Goal: Information Seeking & Learning: Check status

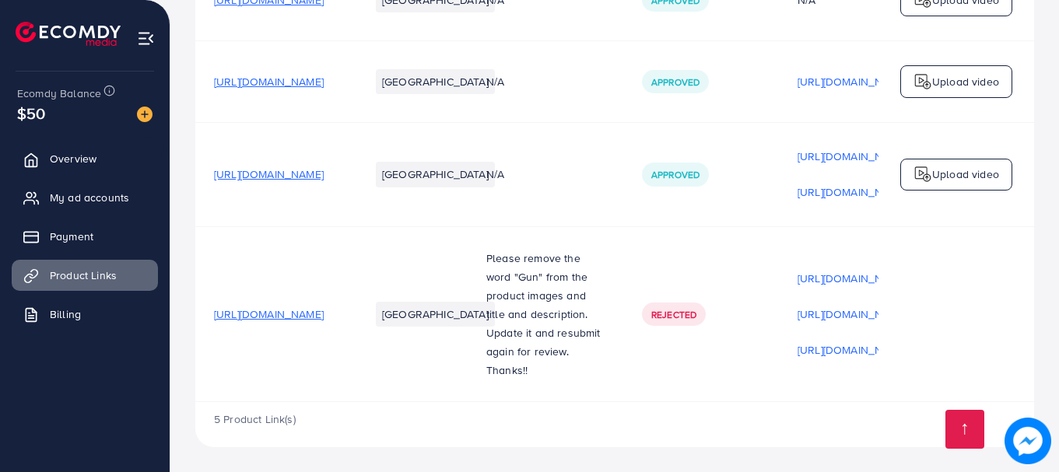
scroll to position [338, 0]
click at [292, 310] on span "[URL][DOMAIN_NAME]" at bounding box center [269, 315] width 110 height 16
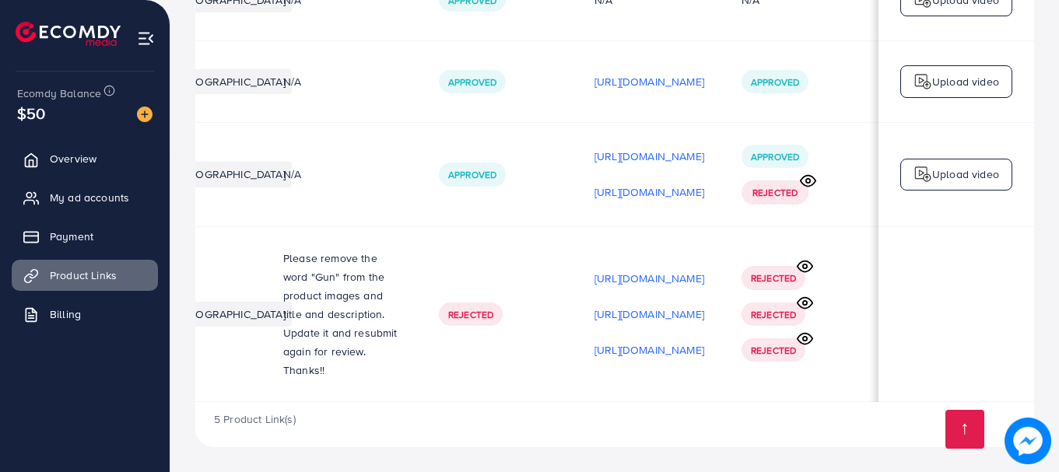
scroll to position [0, 394]
click at [807, 179] on circle at bounding box center [808, 181] width 4 height 4
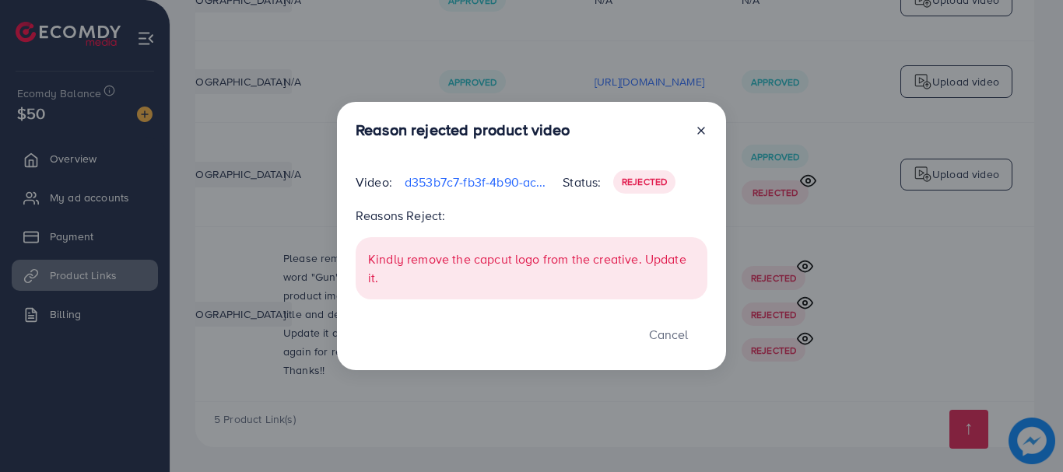
click at [699, 136] on icon at bounding box center [701, 130] width 12 height 12
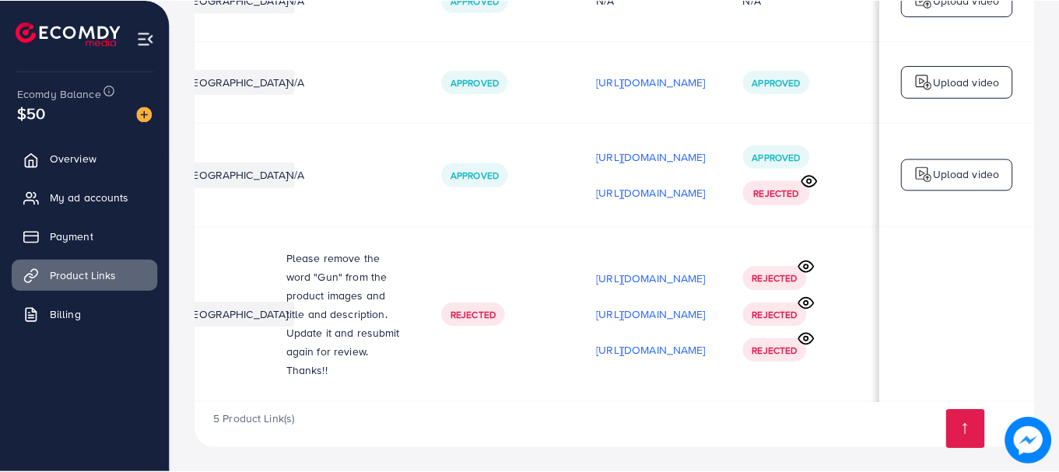
scroll to position [0, 390]
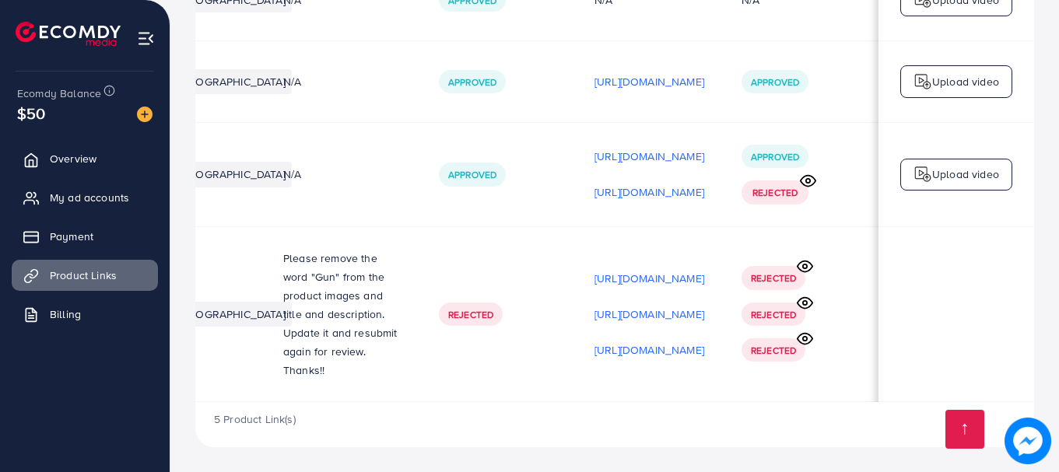
click at [812, 264] on icon at bounding box center [804, 266] width 15 height 11
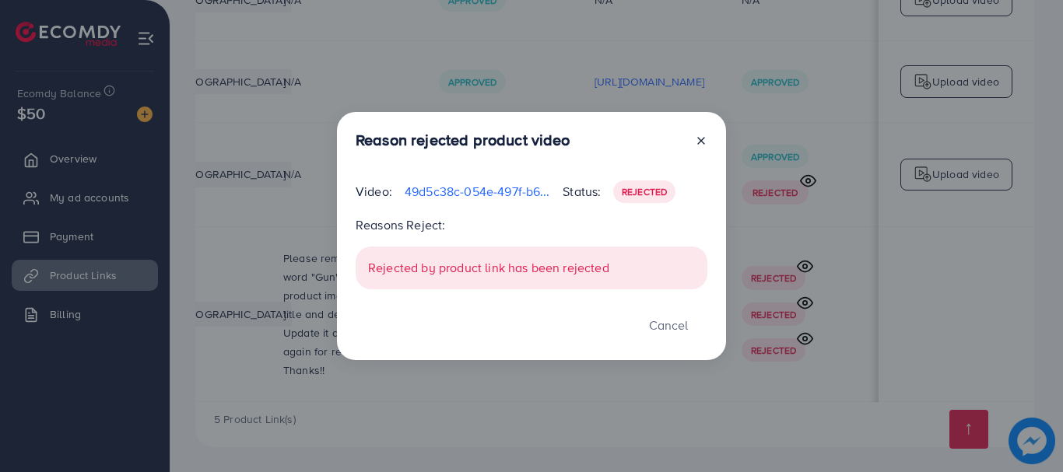
click at [701, 142] on icon at bounding box center [701, 141] width 12 height 12
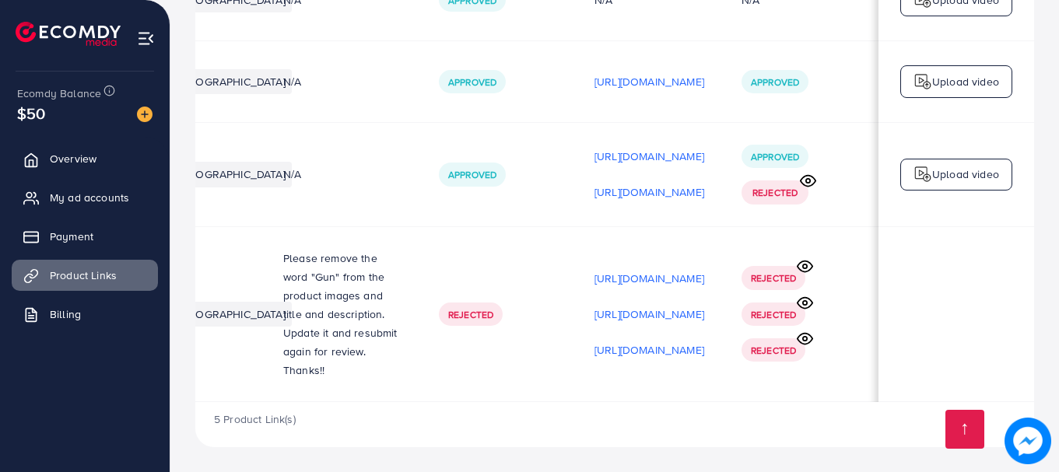
click at [810, 263] on icon at bounding box center [805, 266] width 16 height 16
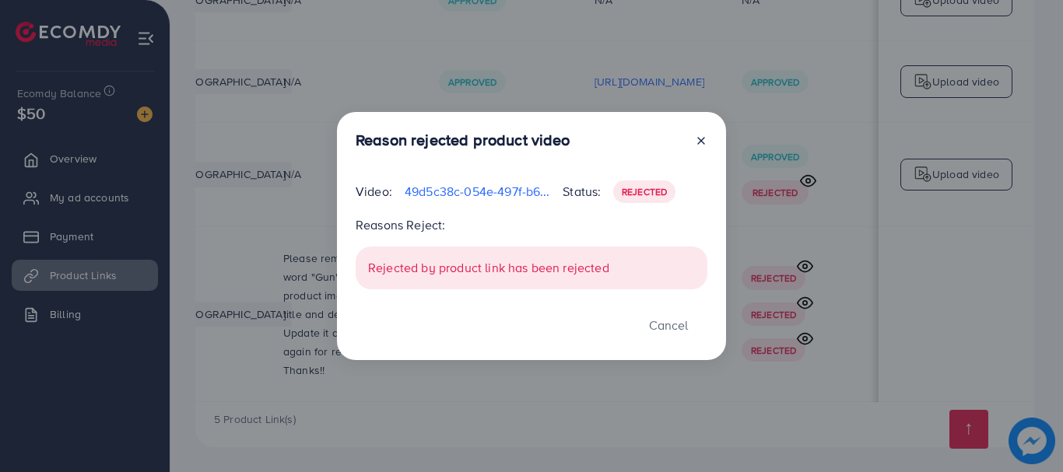
click at [699, 140] on icon at bounding box center [701, 141] width 12 height 12
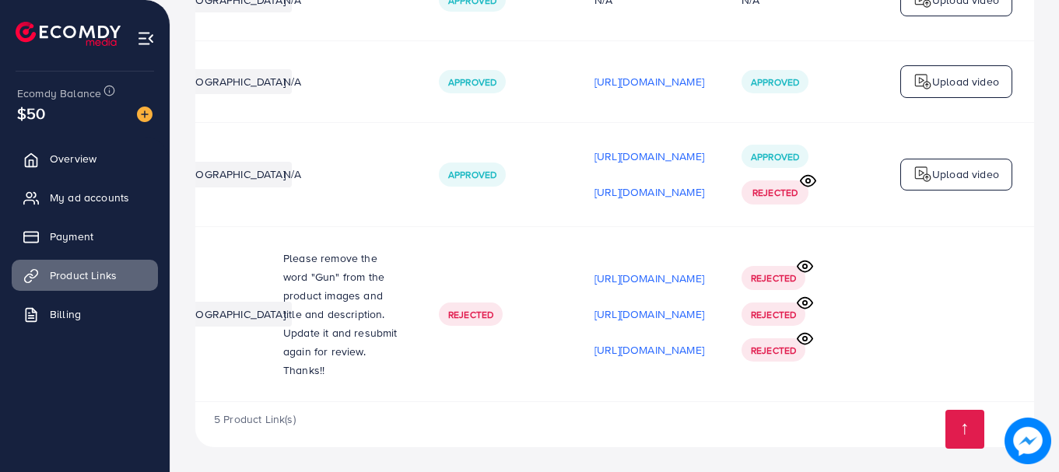
scroll to position [0, 394]
click at [808, 179] on circle at bounding box center [808, 181] width 4 height 4
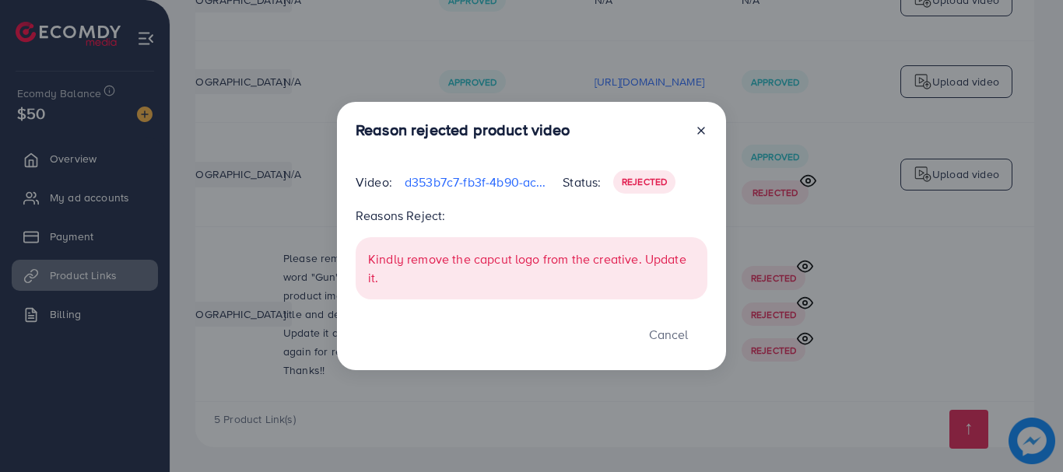
click at [702, 133] on icon at bounding box center [701, 130] width 12 height 12
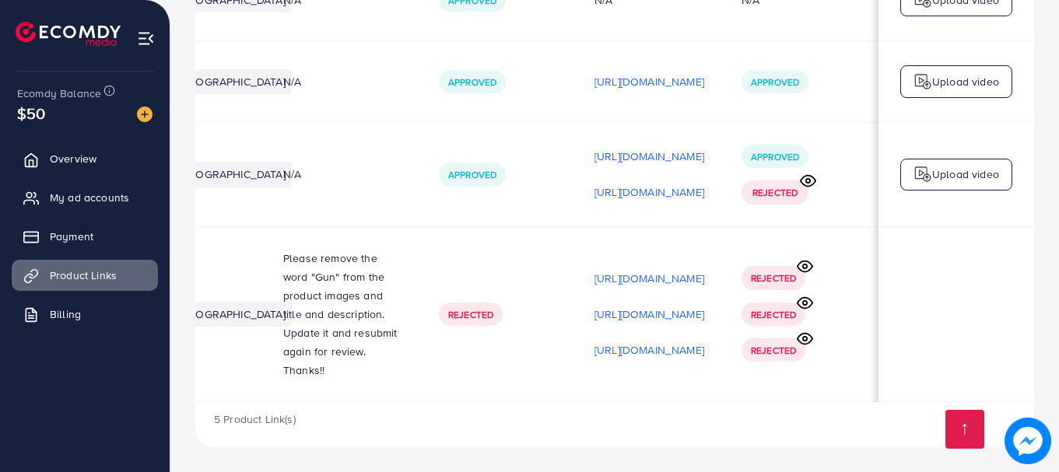
scroll to position [0, 390]
click at [810, 179] on circle at bounding box center [808, 181] width 4 height 4
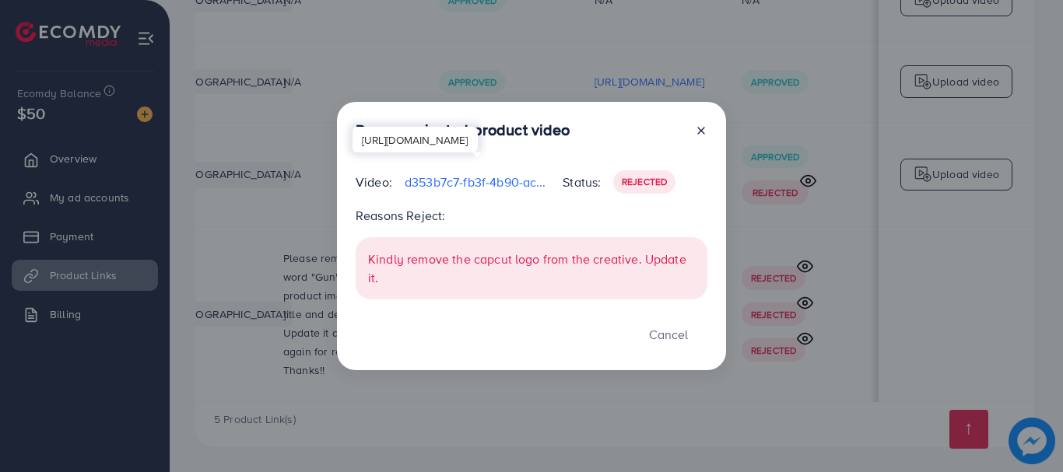
click at [471, 183] on p "d353b7c7-fb3f-4b90-ac3d-62559f2e7b25-1757708911244.mp4" at bounding box center [477, 182] width 145 height 19
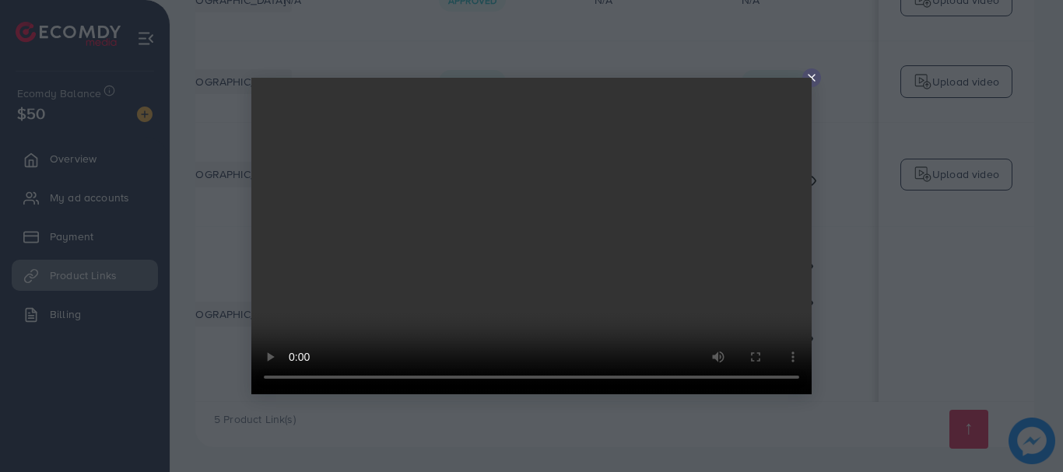
click at [810, 79] on video at bounding box center [531, 236] width 560 height 317
click at [808, 78] on video at bounding box center [531, 236] width 560 height 317
click at [808, 80] on video at bounding box center [531, 236] width 560 height 317
click at [852, 292] on div at bounding box center [531, 236] width 1063 height 472
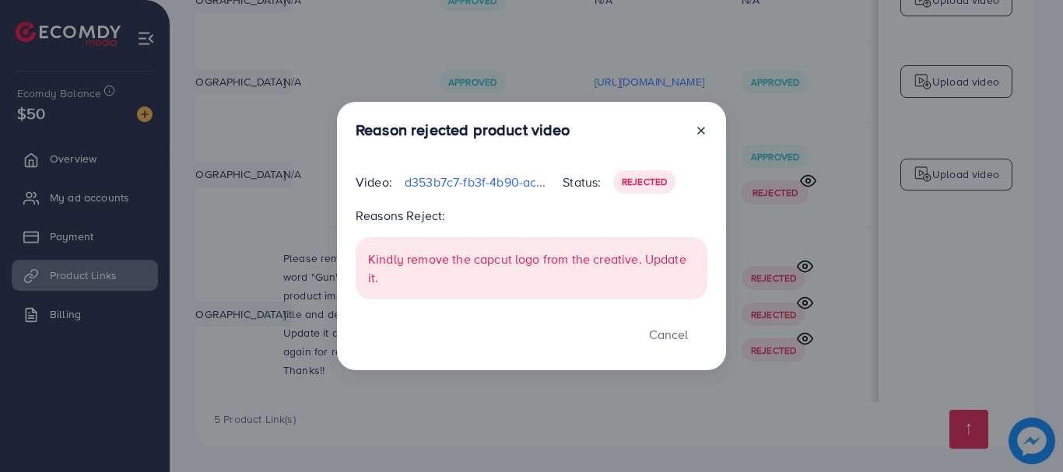
click at [699, 124] on div at bounding box center [694, 133] width 25 height 25
click at [699, 127] on icon at bounding box center [701, 130] width 12 height 12
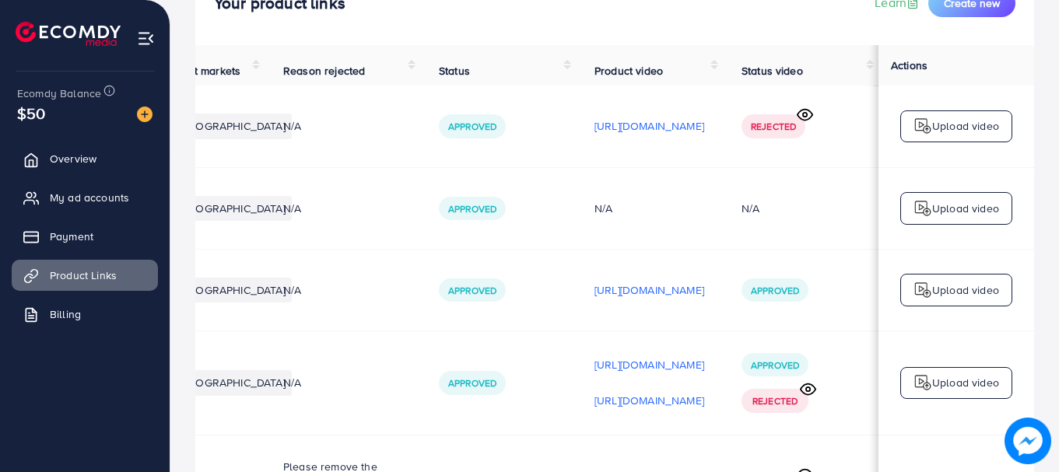
scroll to position [121, 0]
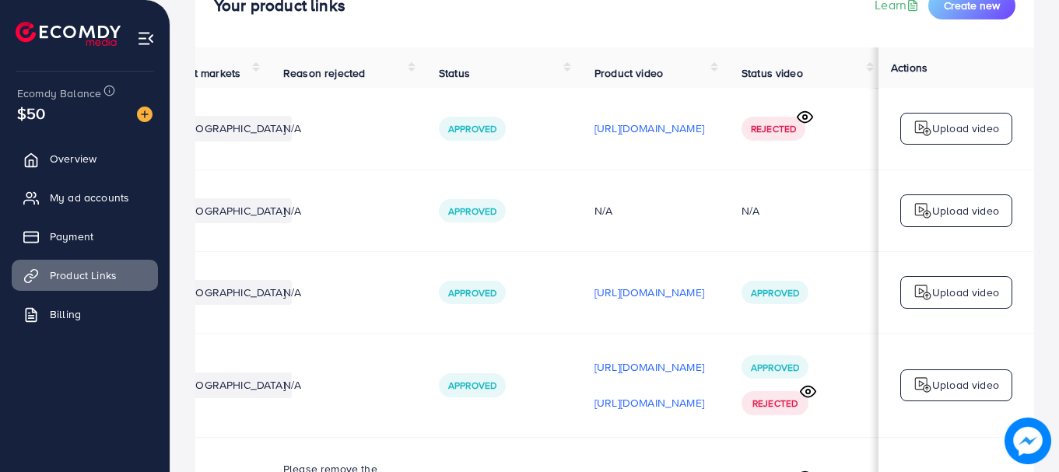
click at [807, 120] on icon at bounding box center [805, 117] width 16 height 16
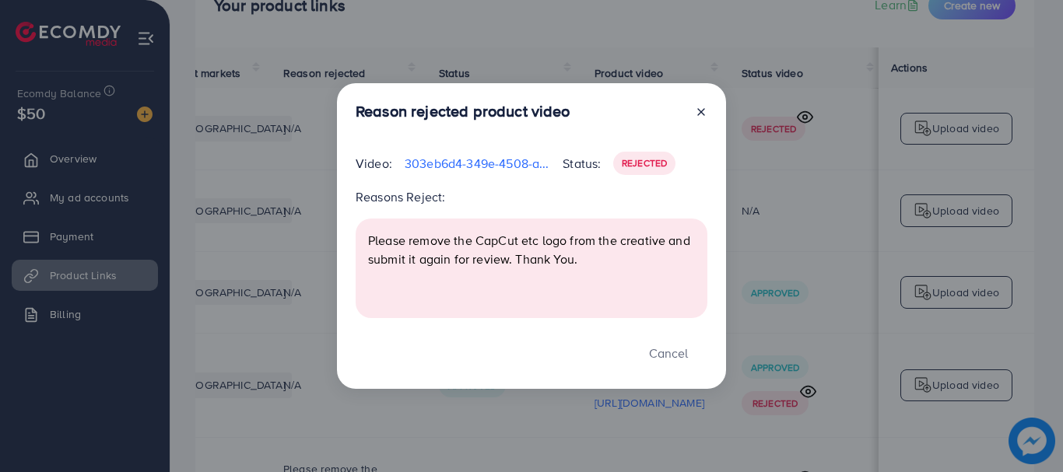
click at [694, 108] on div at bounding box center [694, 114] width 25 height 25
click at [701, 114] on icon at bounding box center [701, 112] width 12 height 12
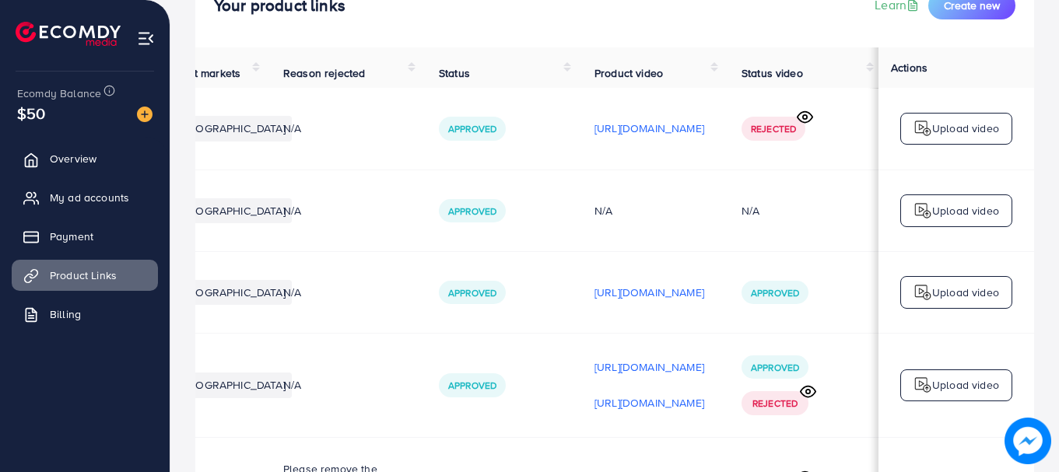
click at [809, 125] on icon at bounding box center [805, 117] width 16 height 16
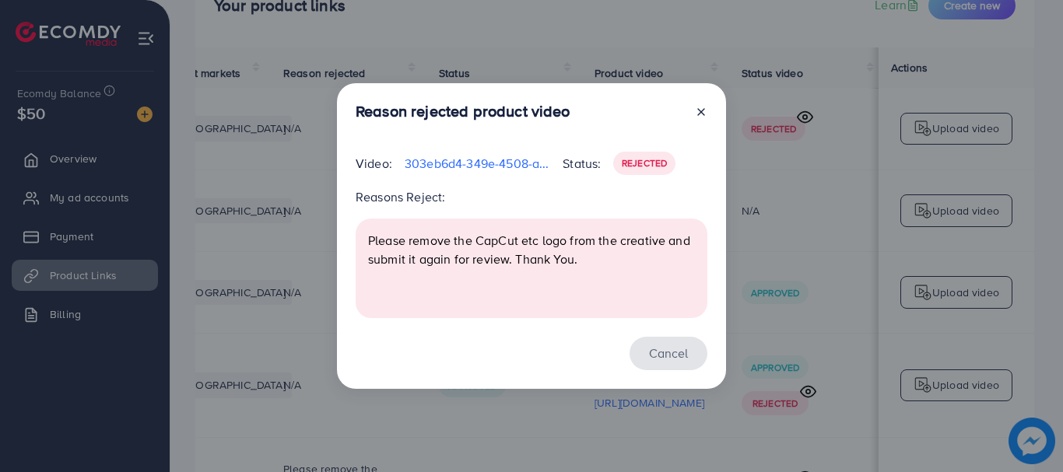
click at [661, 344] on button "Cancel" at bounding box center [668, 353] width 78 height 33
